Goal: Transaction & Acquisition: Register for event/course

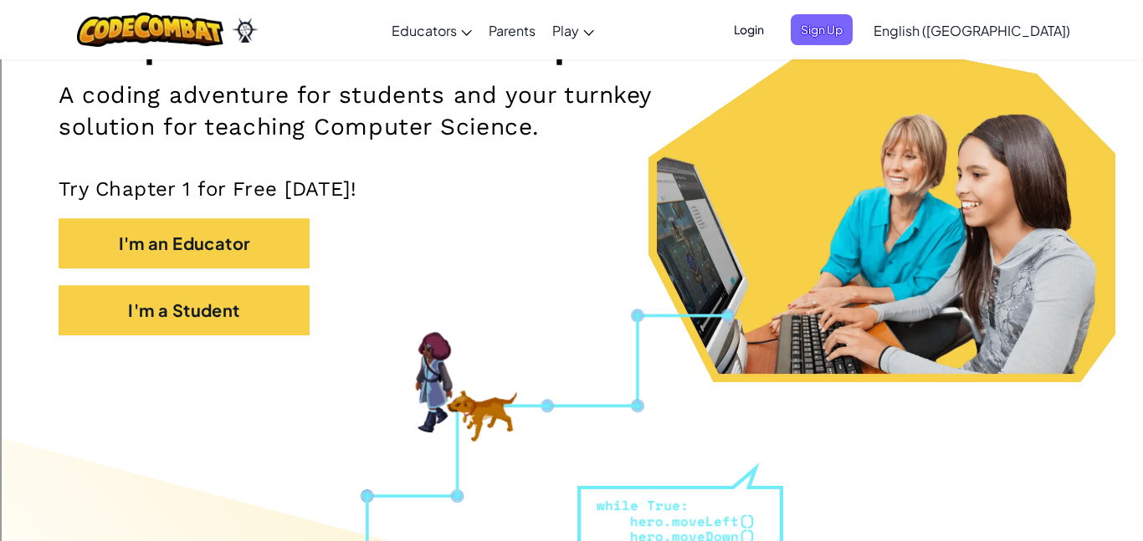
scroll to position [251, 0]
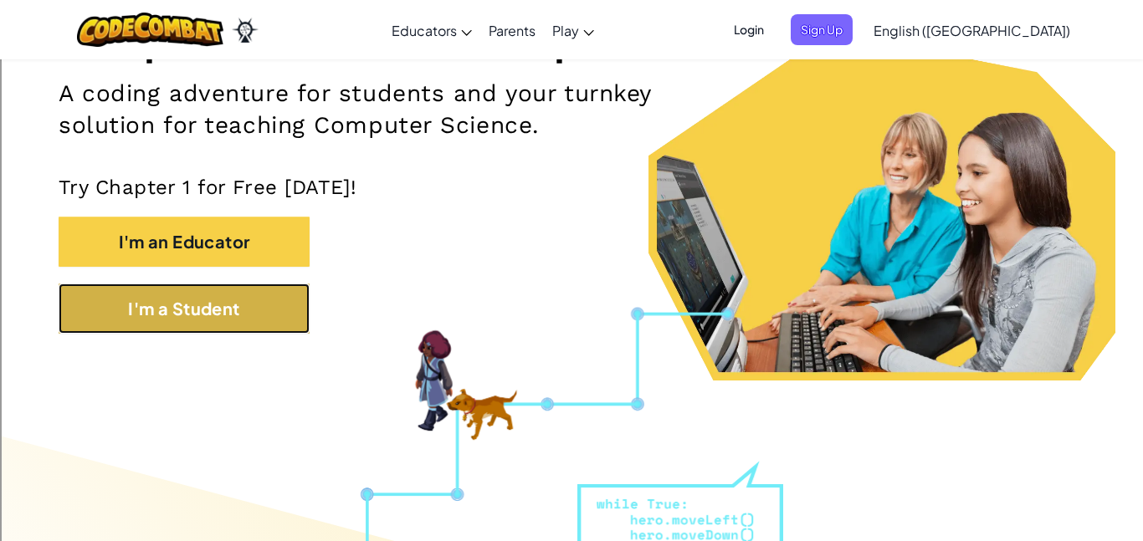
click at [280, 297] on button "I'm a Student" at bounding box center [184, 309] width 251 height 50
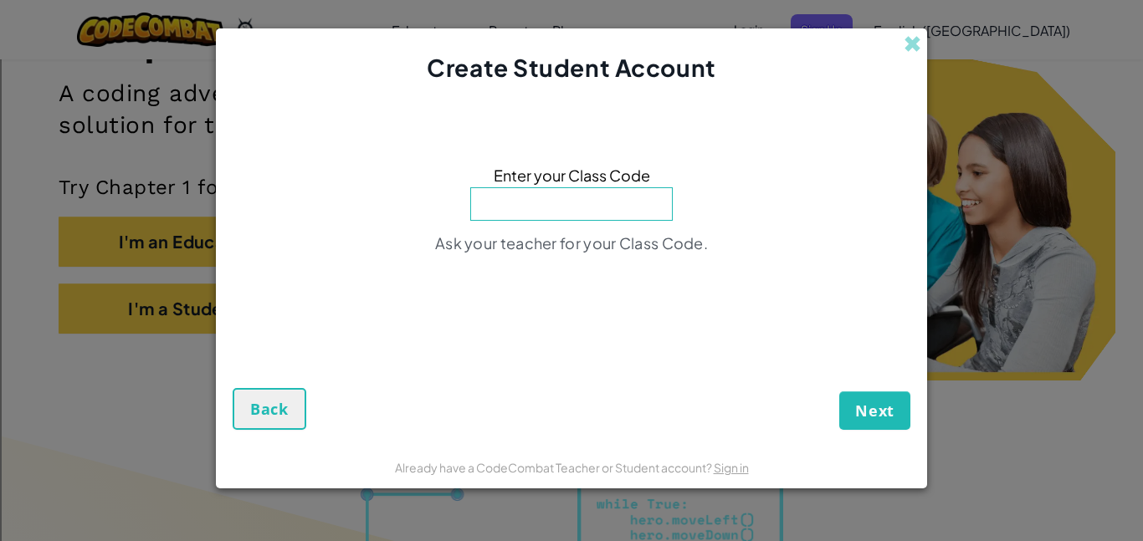
click at [620, 208] on input at bounding box center [571, 203] width 203 height 33
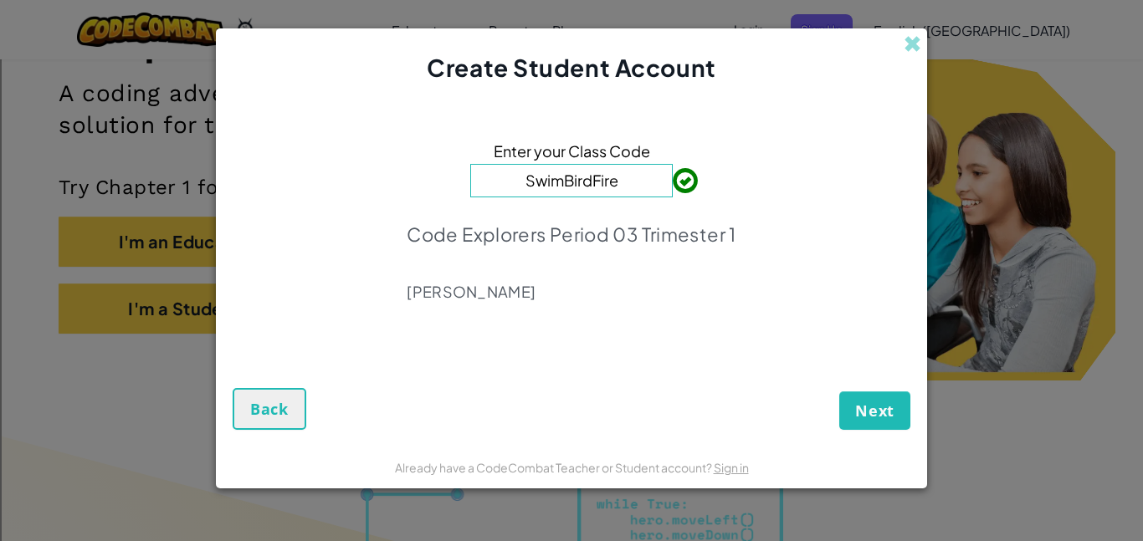
type input "SwimBirdFire"
click at [886, 403] on span "Next" at bounding box center [874, 411] width 39 height 20
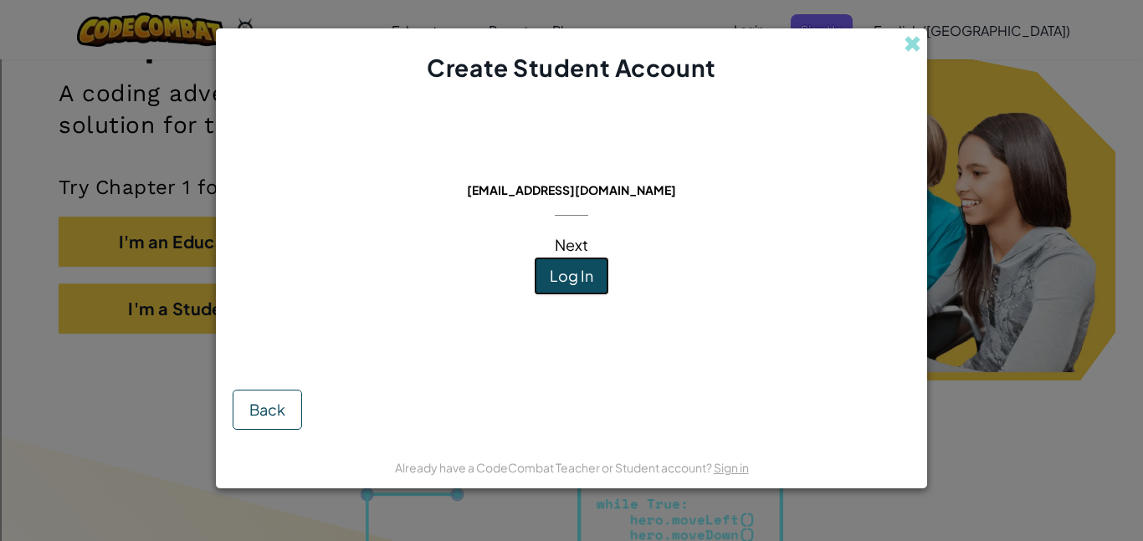
click at [582, 285] on span "Log In" at bounding box center [572, 275] width 44 height 19
